Goal: Share content: Share content

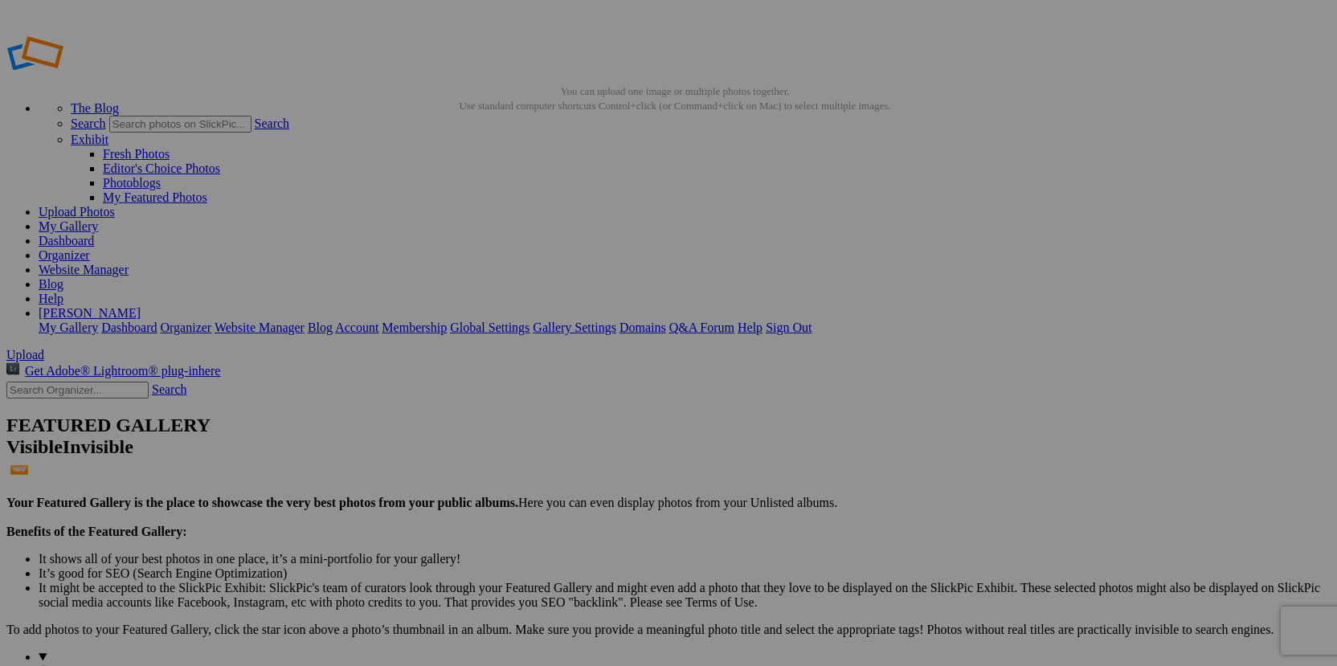
type input "BRRRRRR Bash"
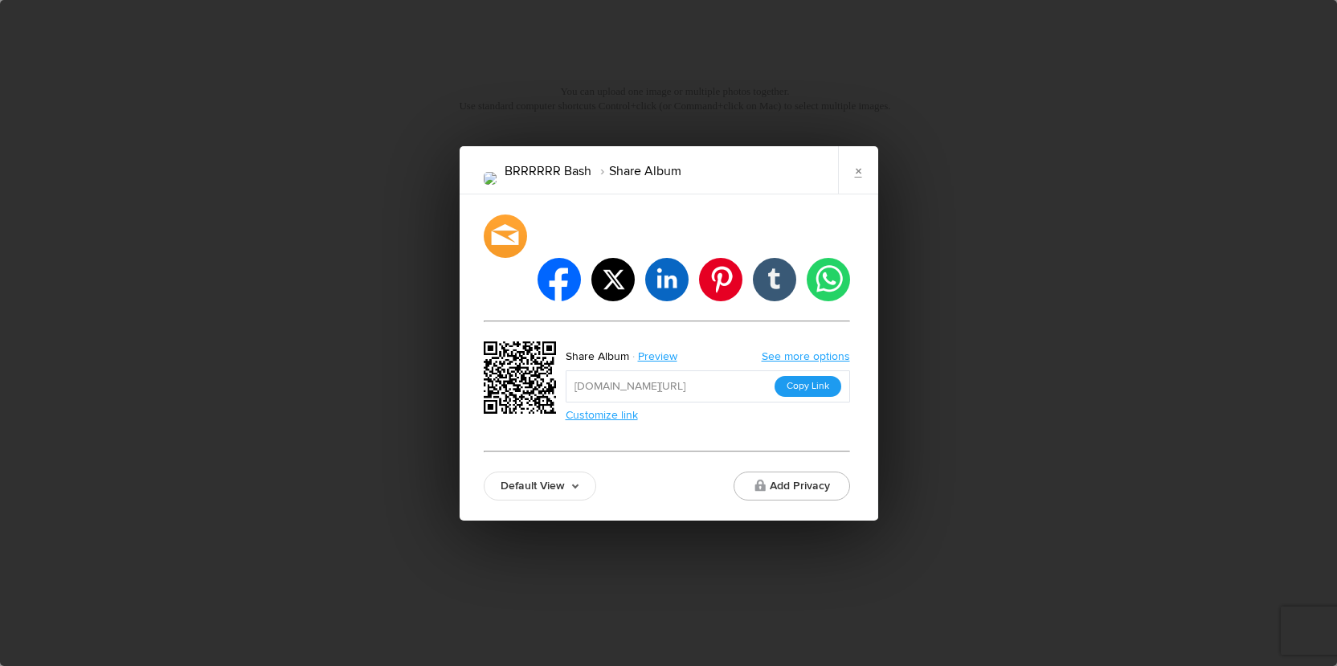
click at [820, 376] on button "Copy Link" at bounding box center [807, 386] width 67 height 21
click at [243, 55] on div "BRRRRRR Bash Share Album × facebook twitter linkedin pinterest tumblr whatsapp …" at bounding box center [668, 333] width 1337 height 666
click at [862, 193] on link "×" at bounding box center [858, 170] width 40 height 48
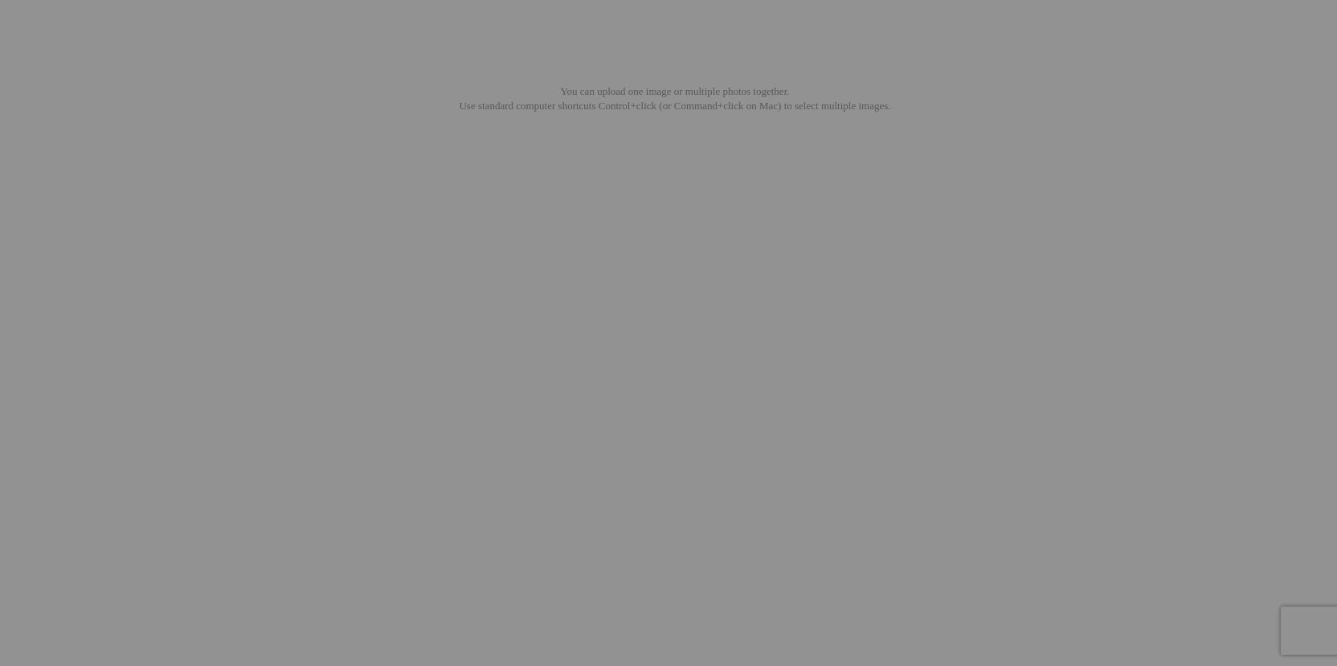
type input "[PERSON_NAME]"
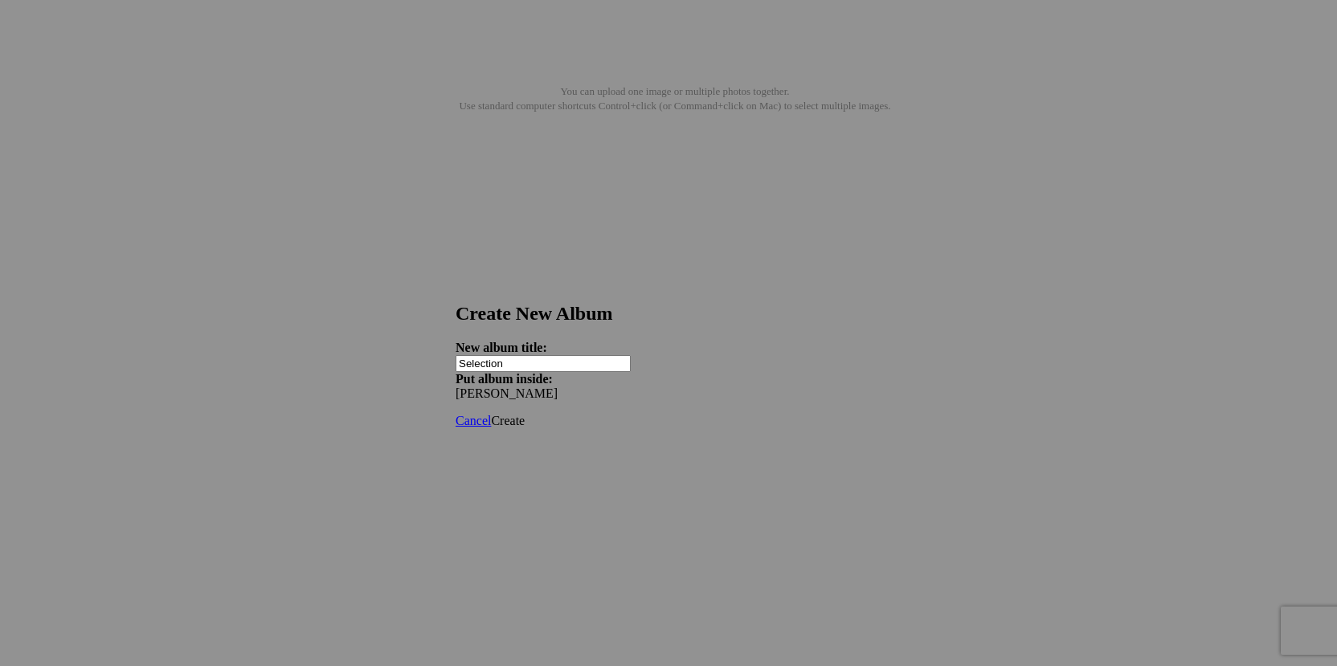
type input "Selection"
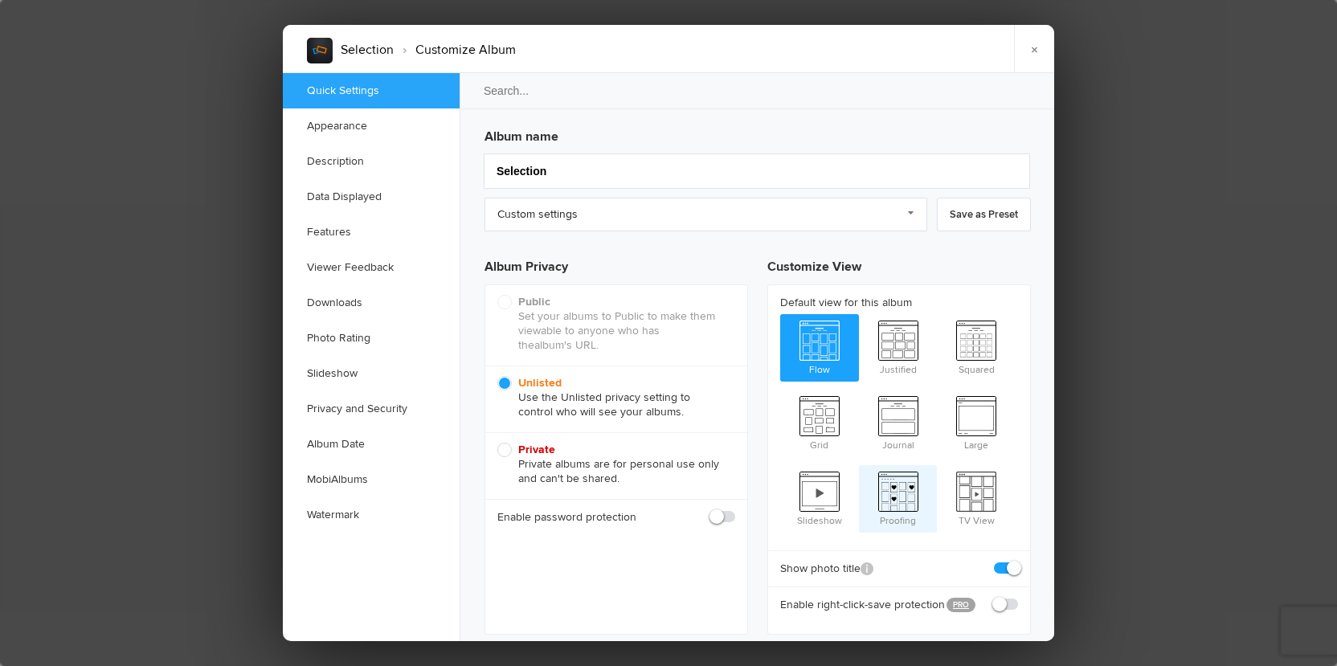
click at [895, 475] on span "Proofing" at bounding box center [898, 497] width 79 height 64
click at [859, 465] on input "Proofing" at bounding box center [858, 464] width 1 height 1
radio input "true"
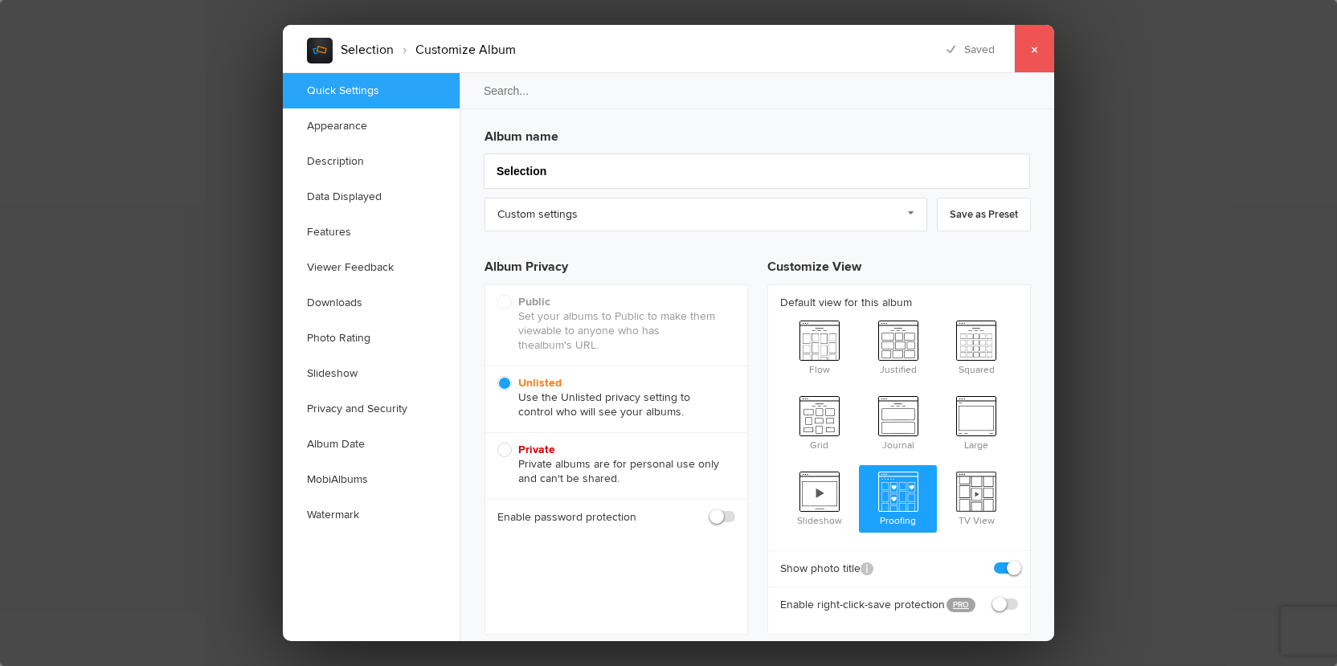
click at [1031, 48] on link "×" at bounding box center [1034, 49] width 40 height 48
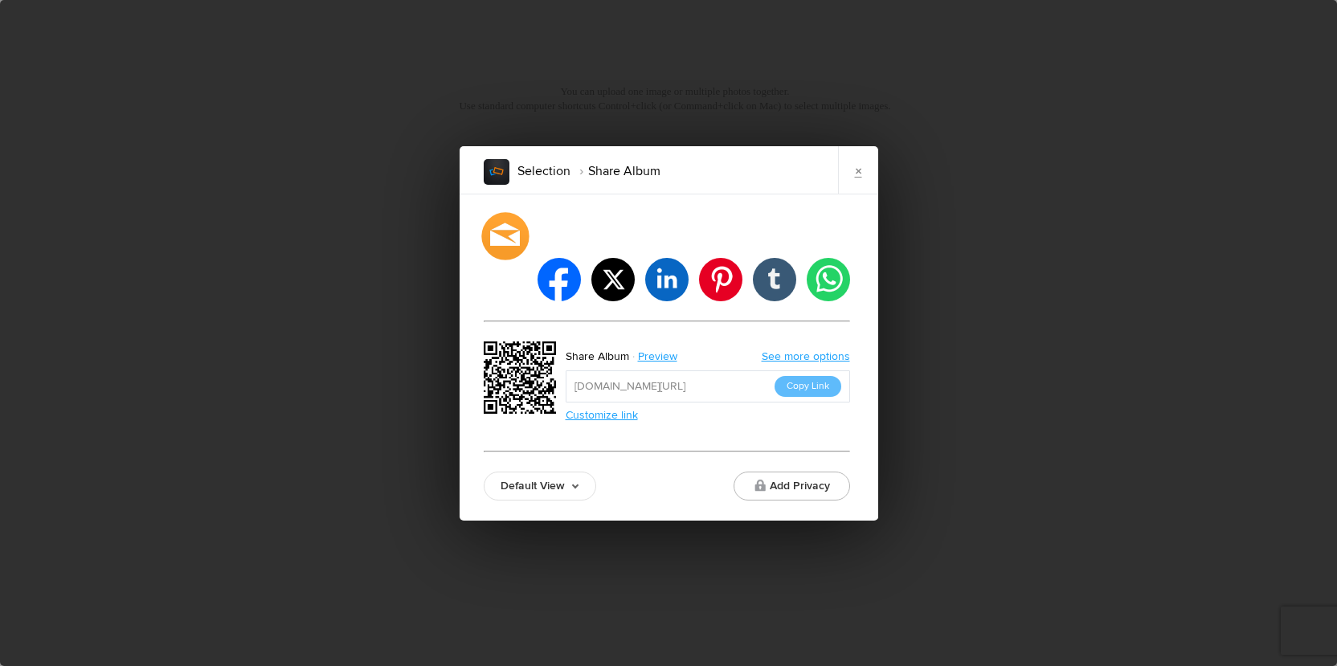
click at [501, 259] on div at bounding box center [504, 235] width 47 height 47
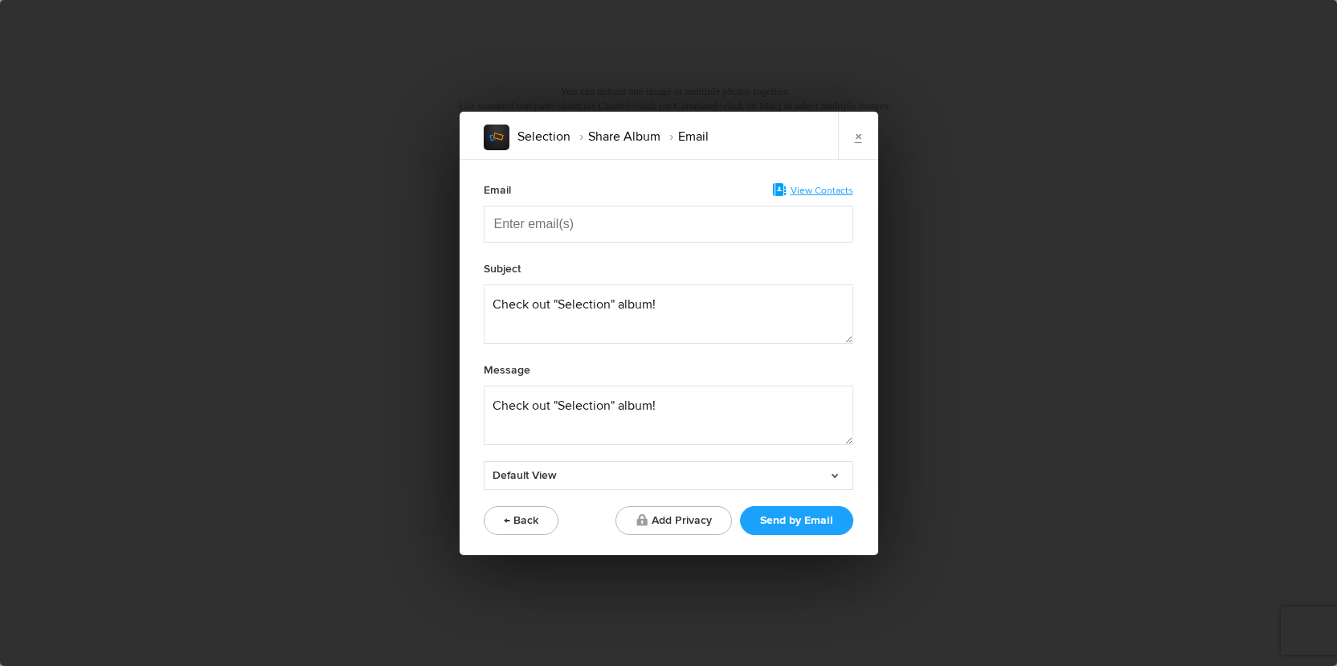
click at [561, 226] on input "Enter email(s)" at bounding box center [574, 223] width 161 height 35
paste input "Enter email(s)"
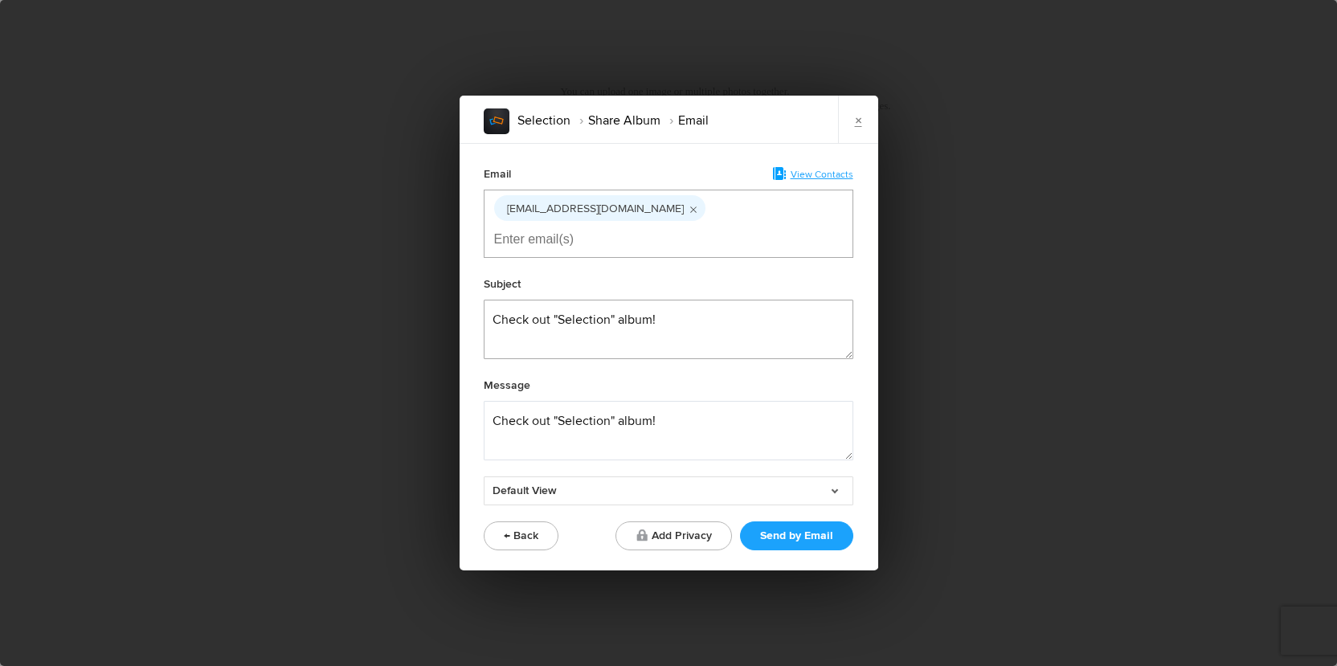
click at [785, 311] on textarea at bounding box center [669, 329] width 370 height 59
drag, startPoint x: 608, startPoint y: 304, endPoint x: 574, endPoint y: 300, distance: 34.8
click at [574, 300] on textarea at bounding box center [669, 329] width 370 height 59
type textarea "Check out your album!"
drag, startPoint x: 684, startPoint y: 409, endPoint x: 380, endPoint y: 326, distance: 315.5
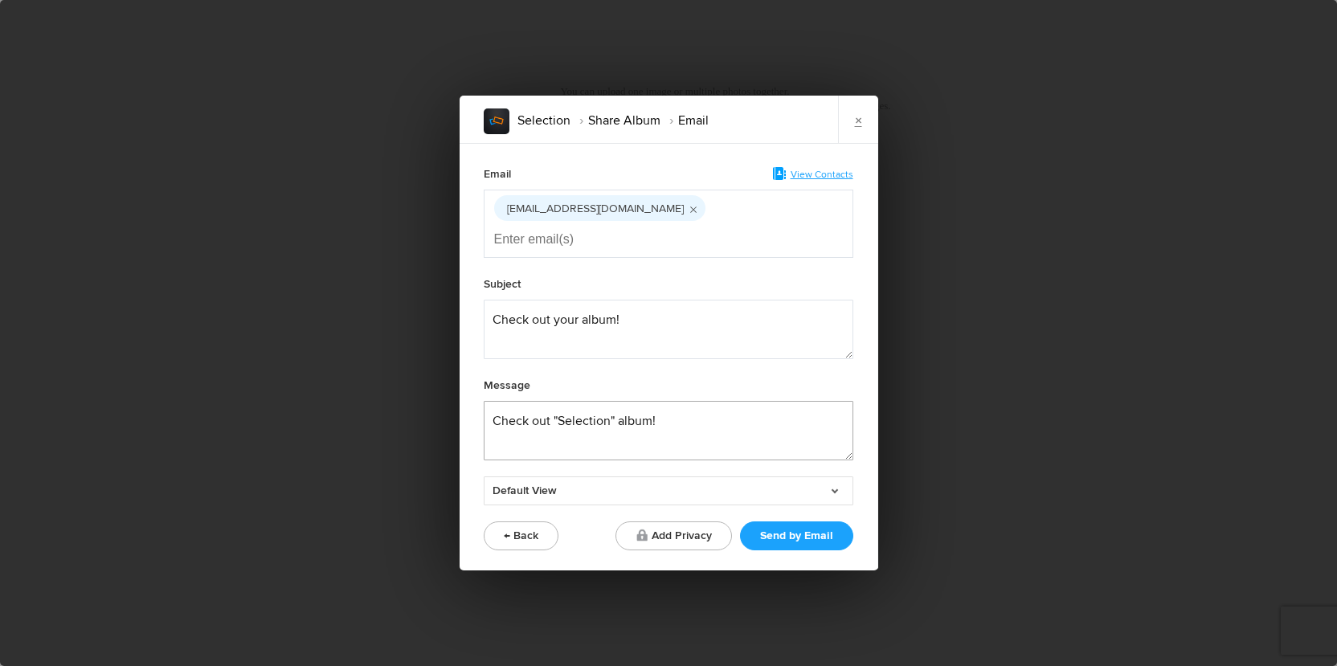
click at [380, 326] on div "Selection Share Album Email × Email View Contacts crob003@aol.com Subject Messa…" at bounding box center [668, 333] width 1337 height 666
click at [667, 406] on textarea at bounding box center [669, 430] width 370 height 59
paste textarea "Hi! Your gallery is ready to be viewed.  Here are your options from our shoot. …"
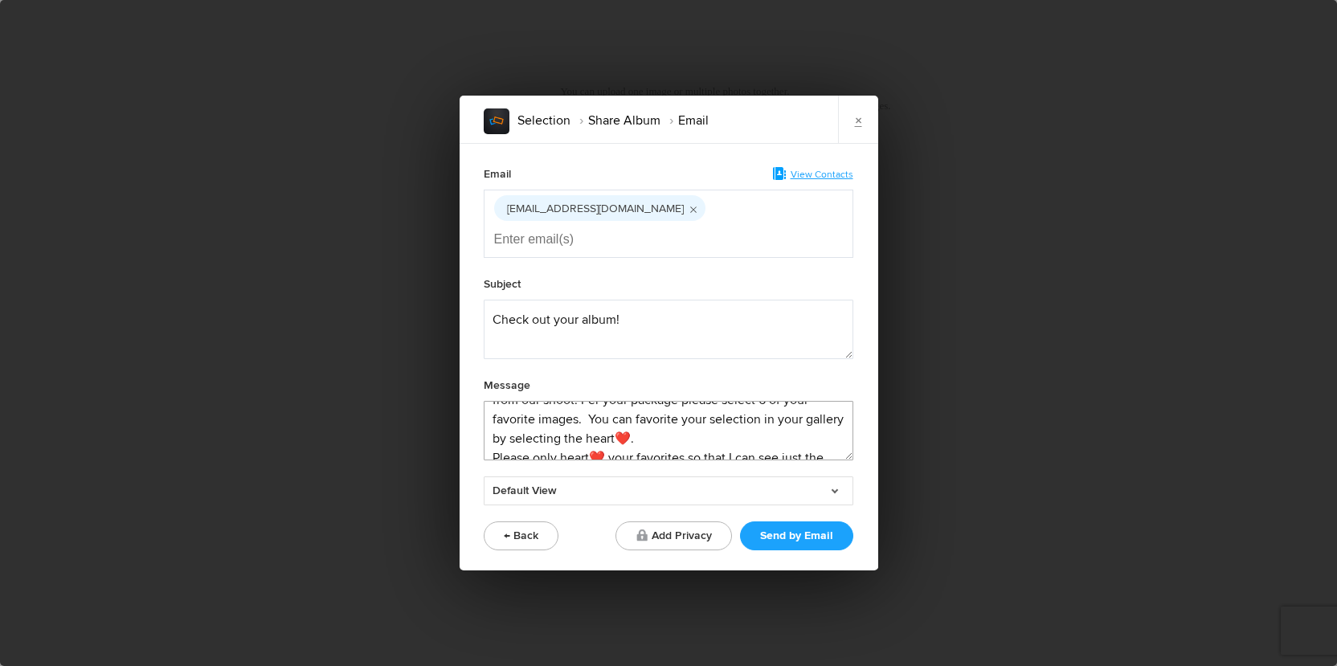
scroll to position [69, 0]
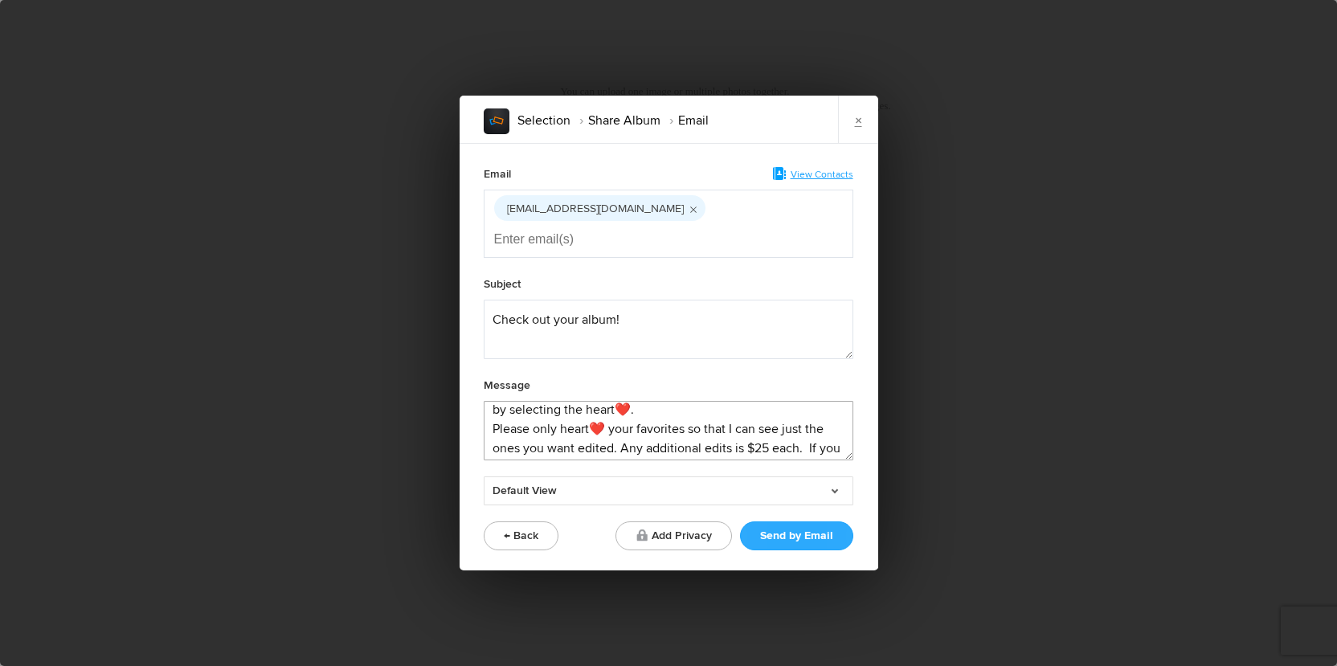
type textarea "Hi! Your gallery is ready to be viewed.  Here are your options from our shoot. …"
click at [804, 521] on button "Send by Email" at bounding box center [796, 535] width 113 height 29
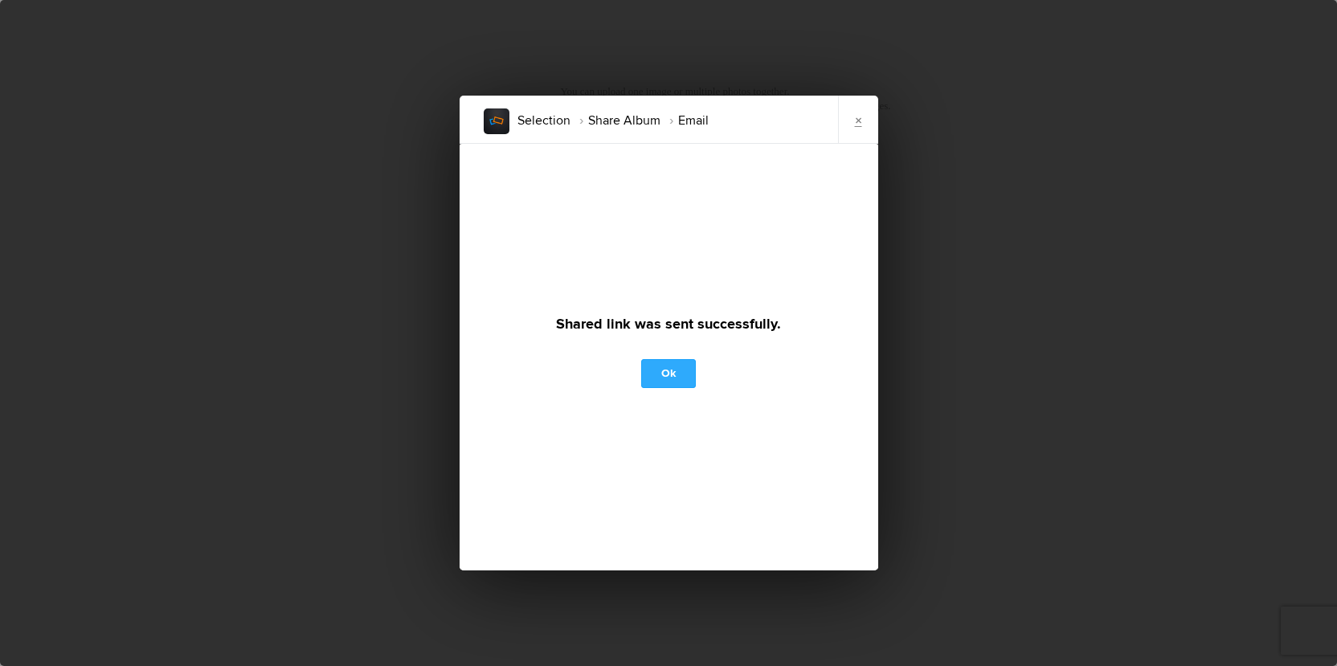
click at [679, 363] on link "Ok" at bounding box center [668, 373] width 55 height 29
